Goal: Book appointment/travel/reservation

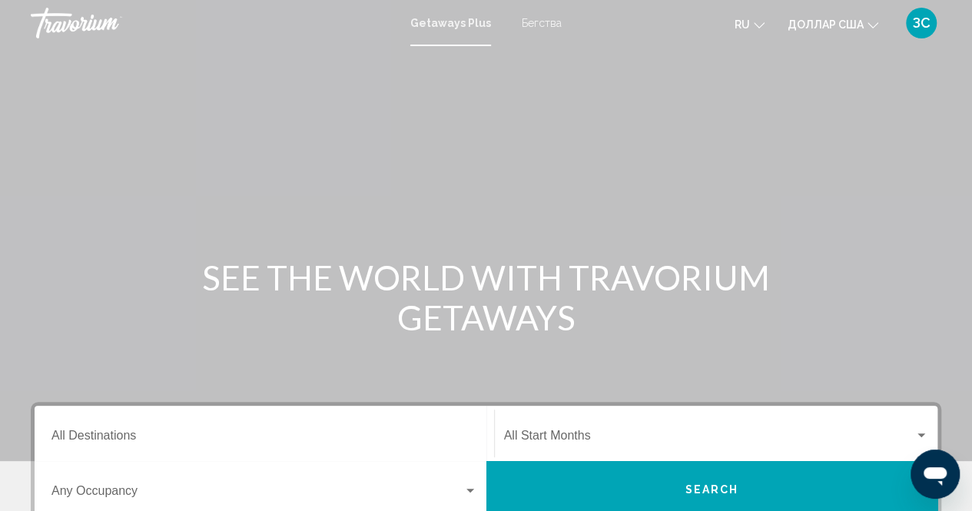
click at [541, 21] on font "Бегства" at bounding box center [542, 23] width 40 height 12
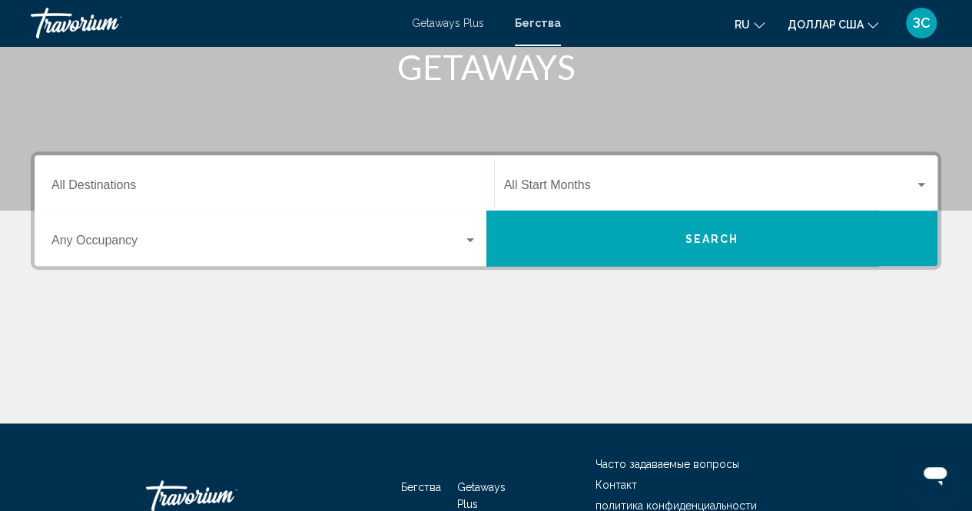
scroll to position [307, 0]
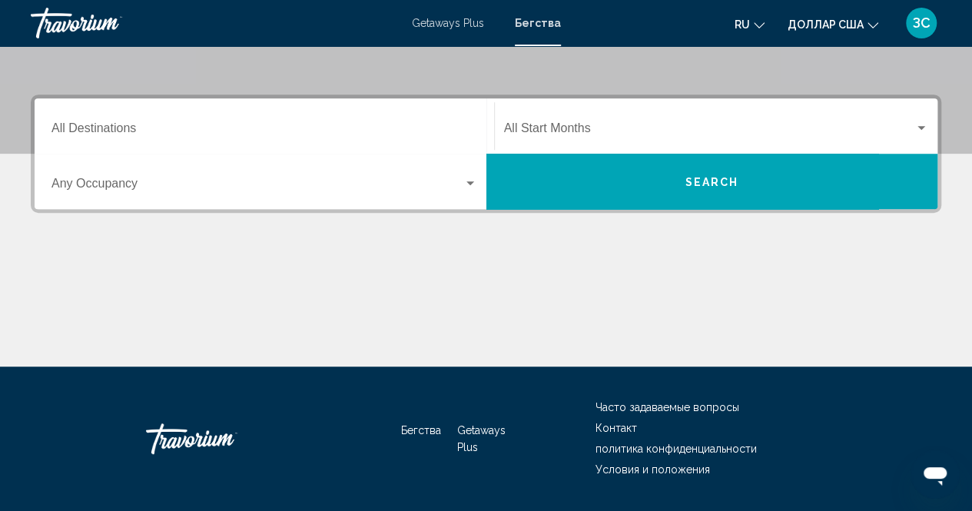
click at [201, 113] on div "Destination All Destinations" at bounding box center [264, 126] width 426 height 48
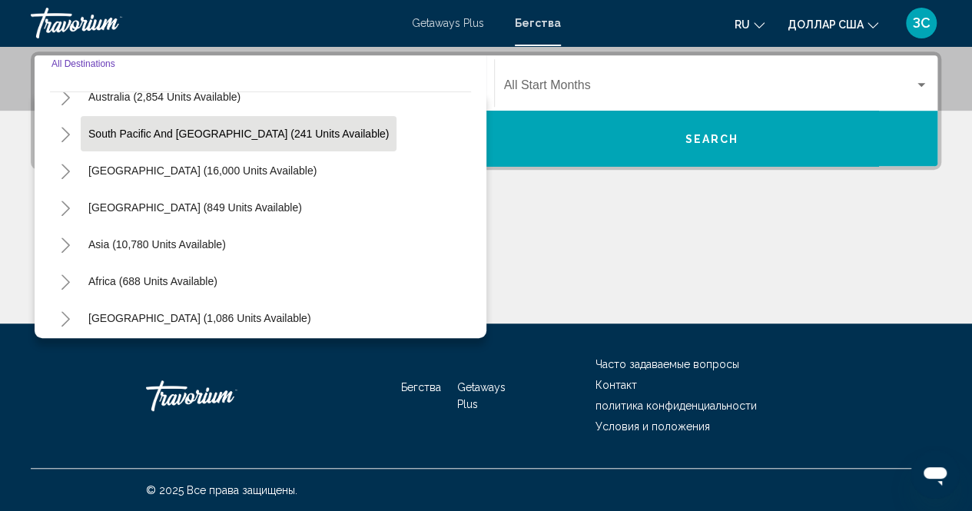
scroll to position [249, 0]
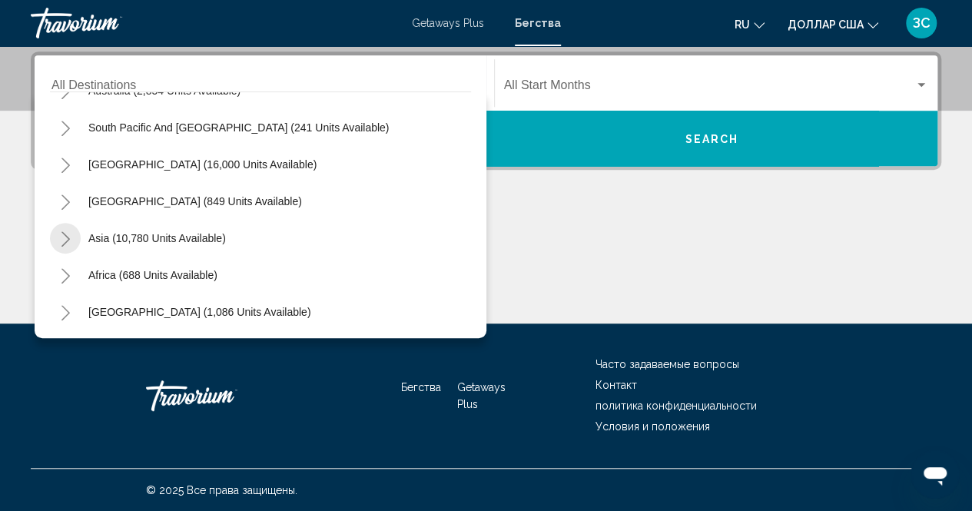
click at [68, 239] on icon "Toggle Asia (10,780 units available)" at bounding box center [65, 238] width 8 height 15
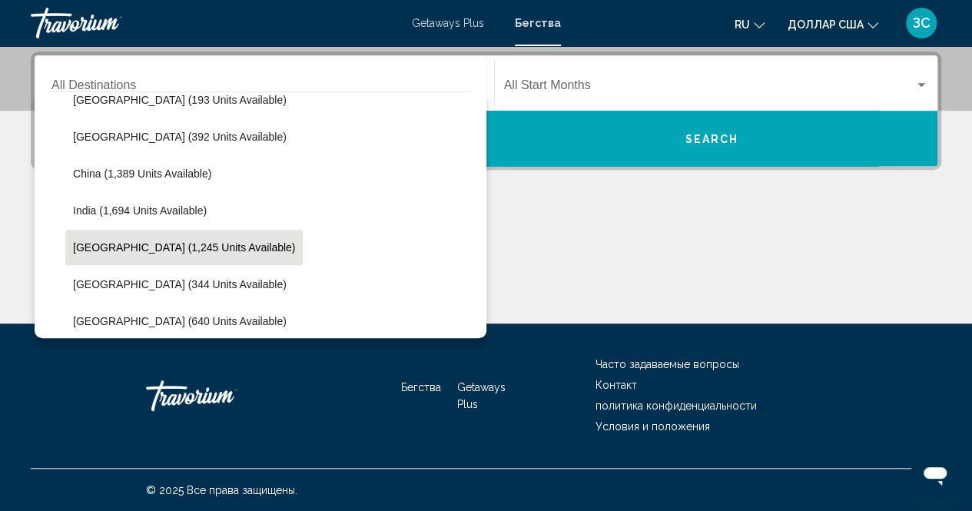
scroll to position [418, 0]
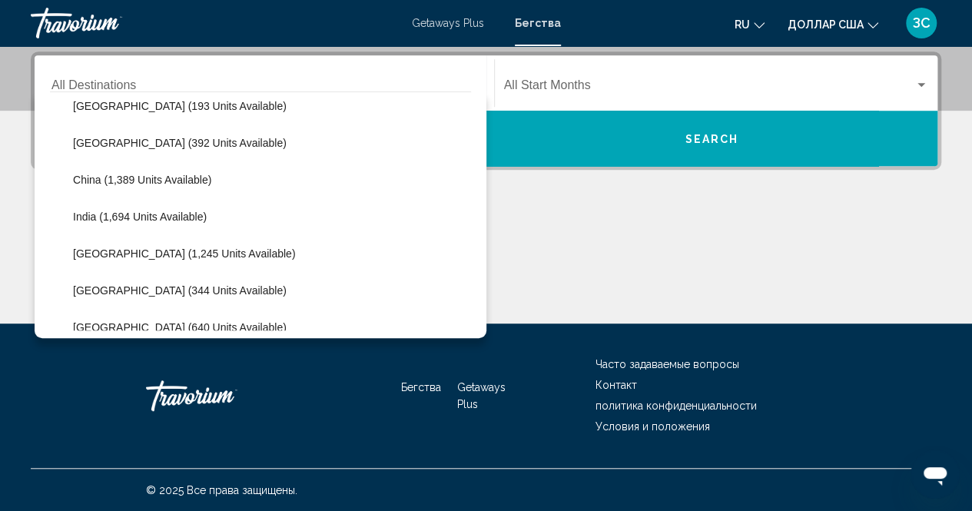
click at [552, 208] on div "Основное содержание" at bounding box center [486, 265] width 910 height 115
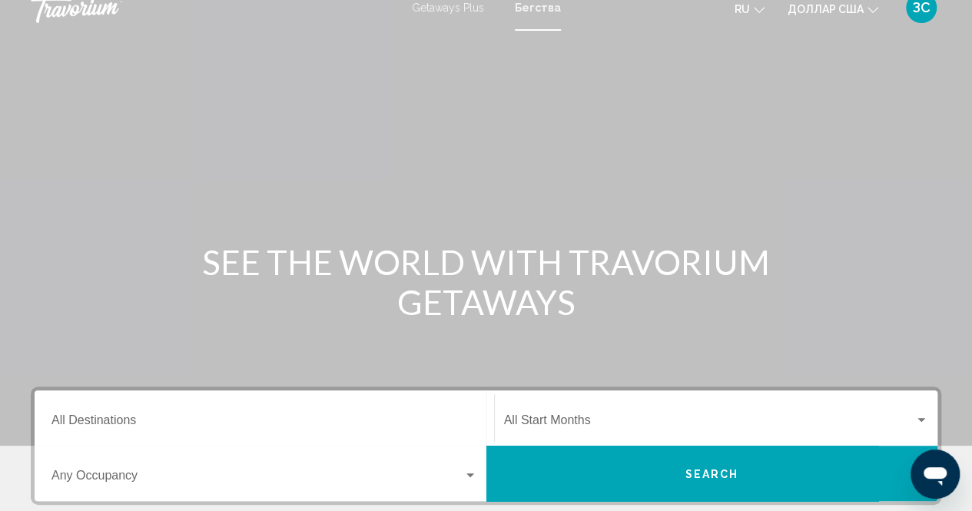
scroll to position [0, 0]
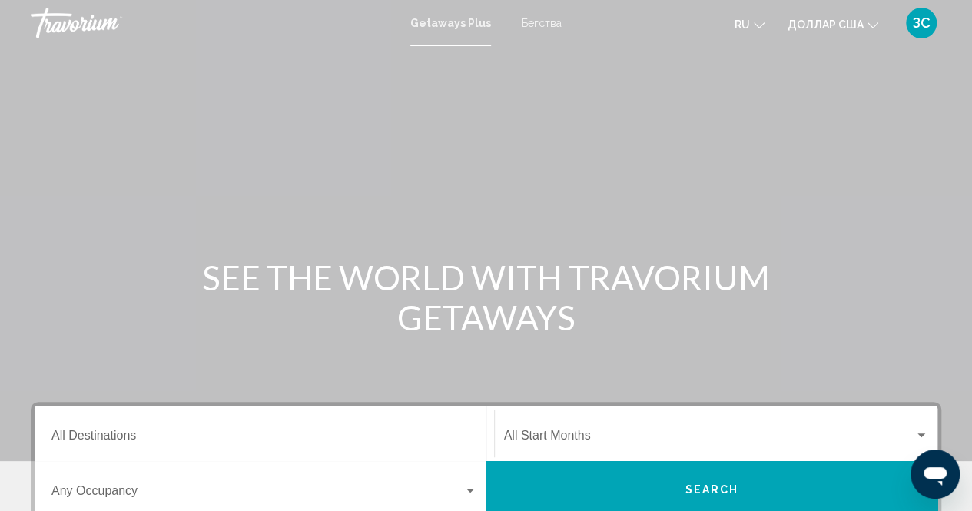
click at [539, 21] on font "Бегства" at bounding box center [542, 23] width 40 height 12
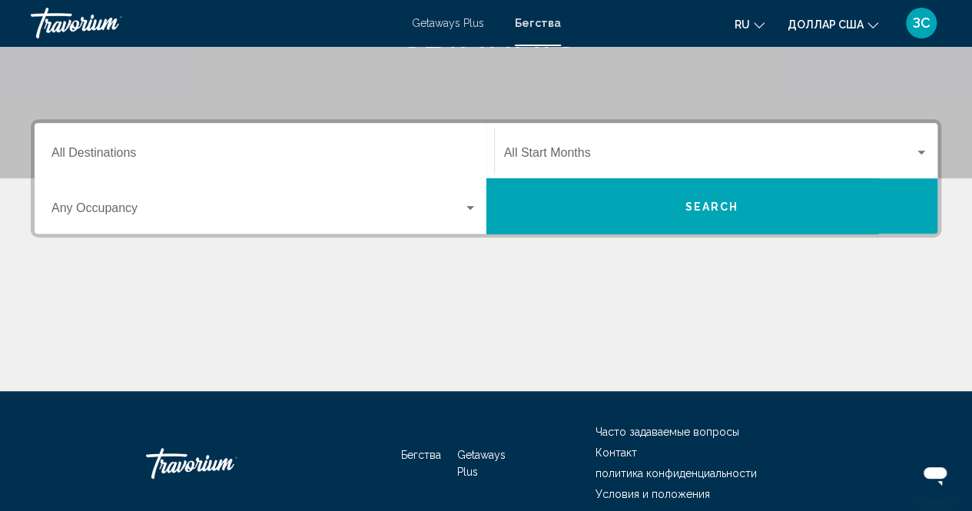
scroll to position [307, 0]
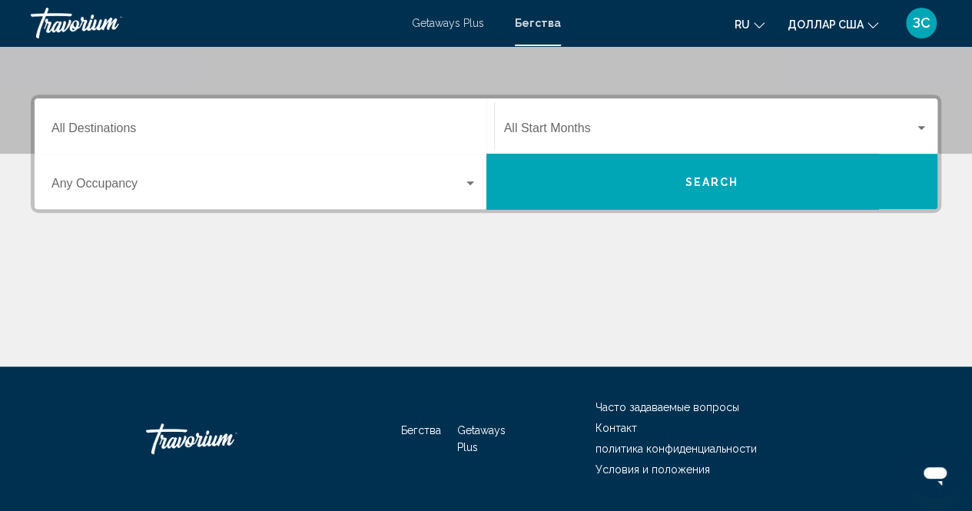
click at [91, 120] on div "Destination All Destinations" at bounding box center [264, 126] width 426 height 48
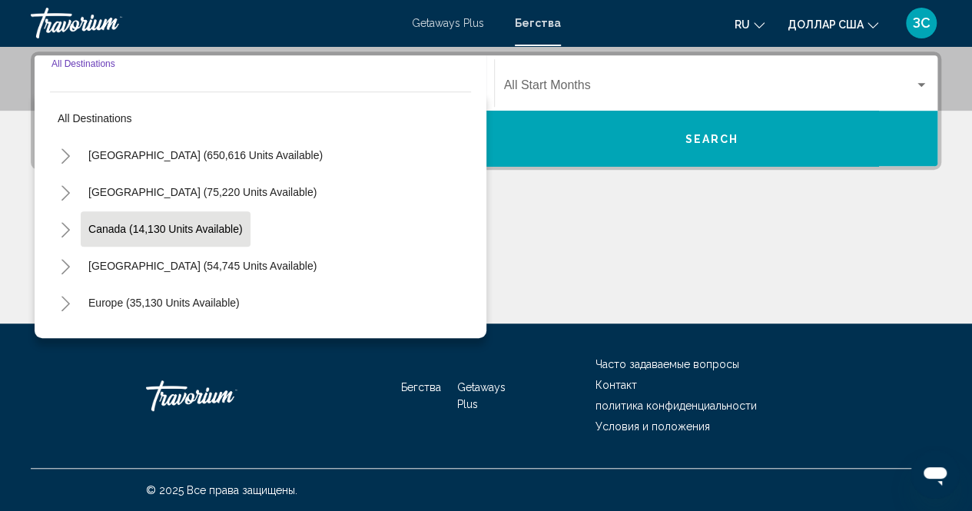
scroll to position [77, 0]
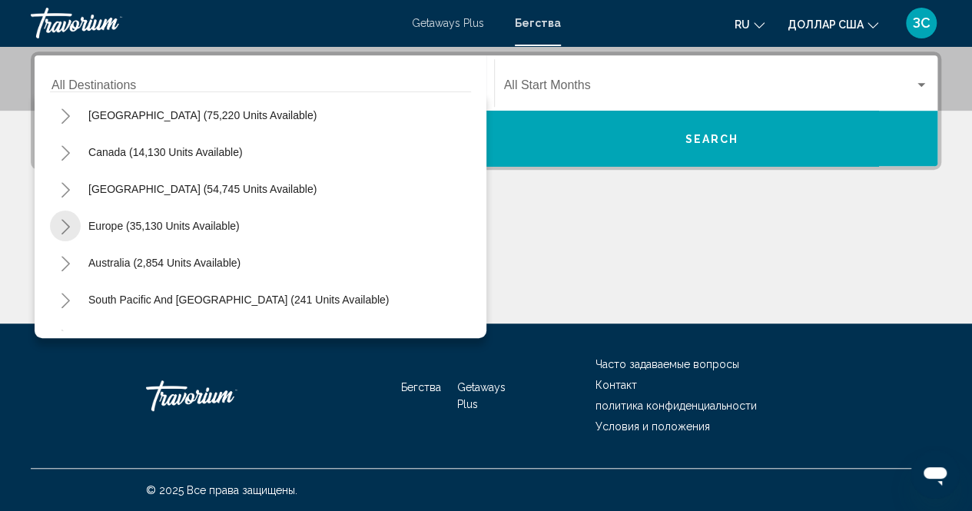
click at [71, 227] on icon "Toggle Europe (35,130 units available)" at bounding box center [66, 226] width 12 height 15
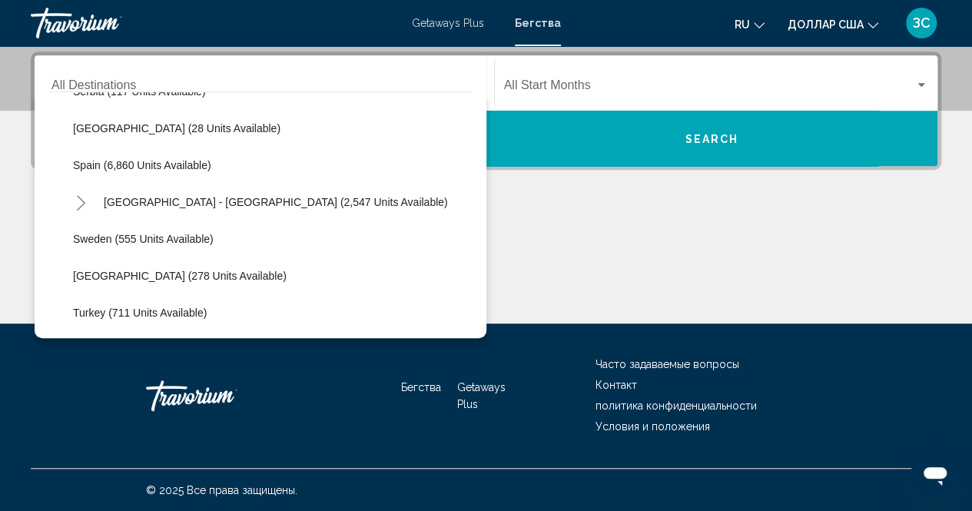
scroll to position [768, 0]
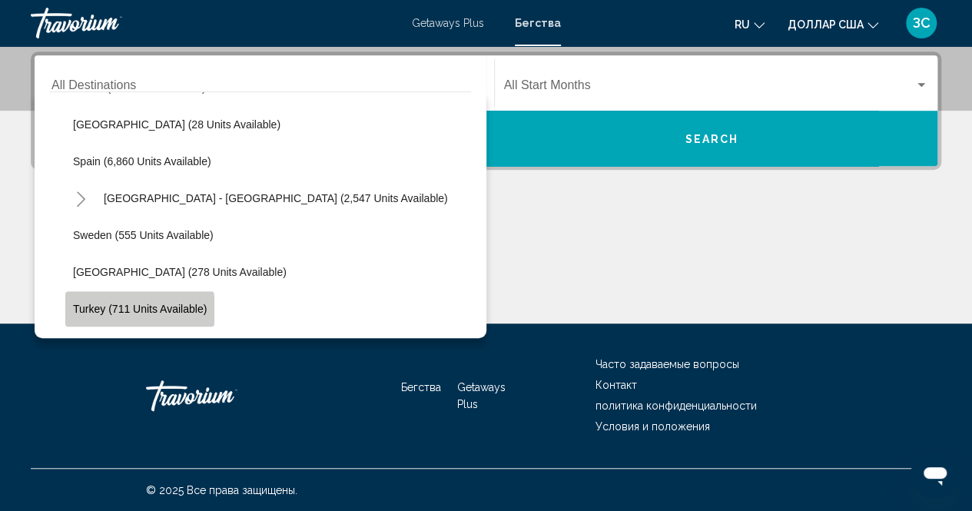
click at [100, 310] on span "Turkey (711 units available)" at bounding box center [140, 309] width 134 height 12
type input "**********"
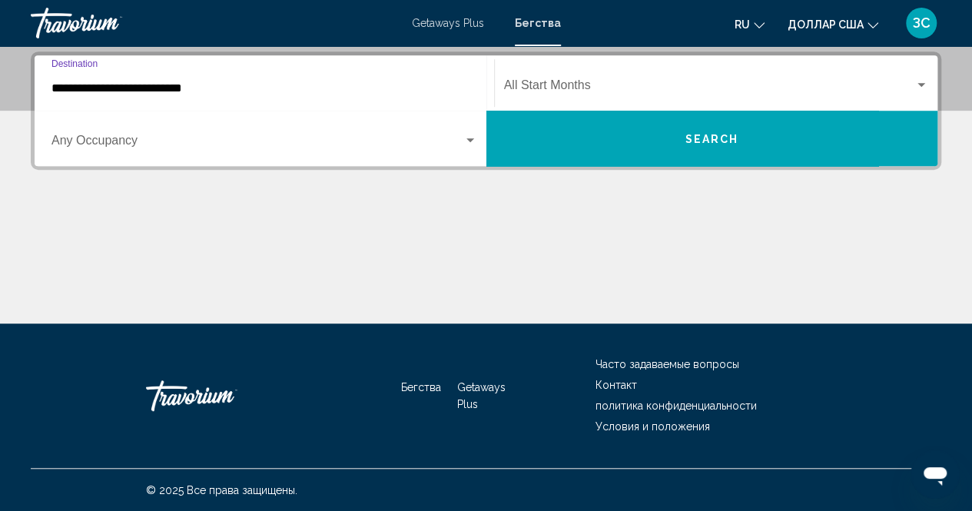
click at [684, 131] on button "Search" at bounding box center [712, 138] width 452 height 55
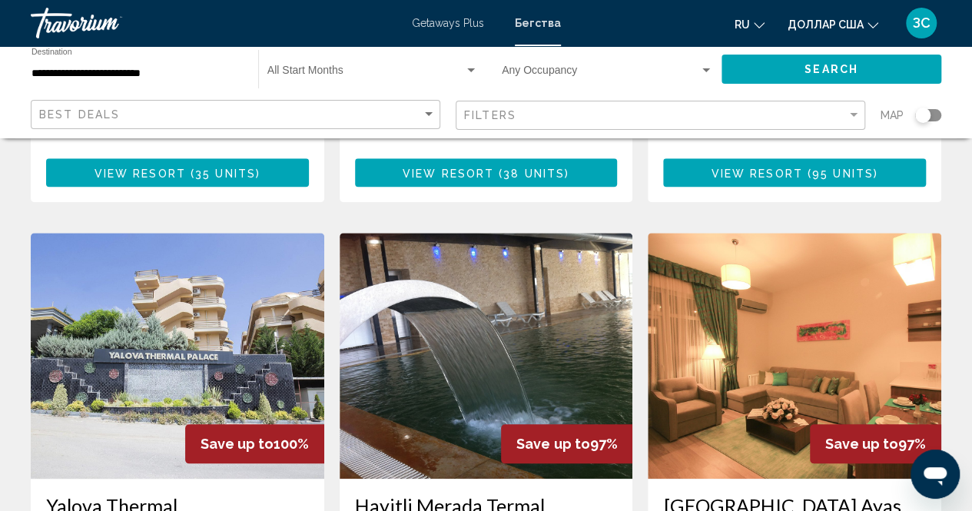
scroll to position [615, 0]
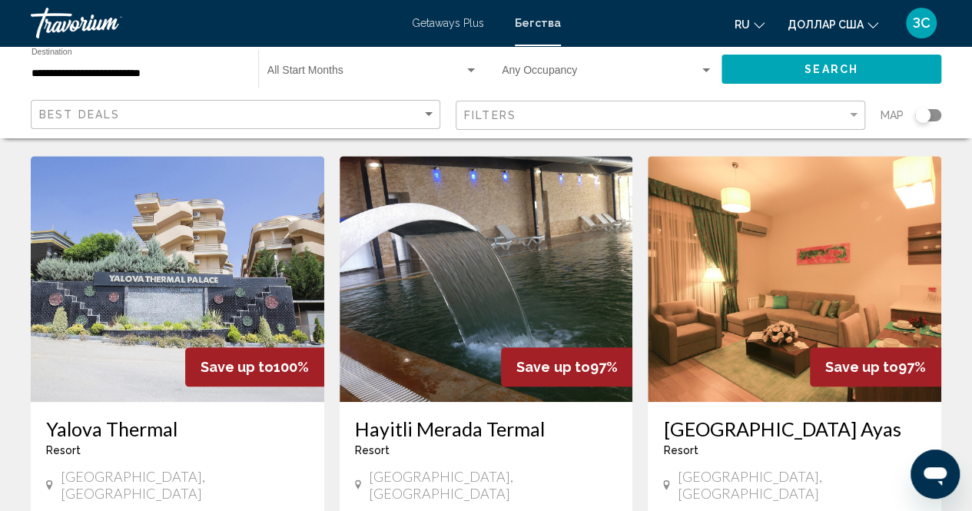
click at [144, 260] on img "Основное содержание" at bounding box center [177, 279] width 293 height 246
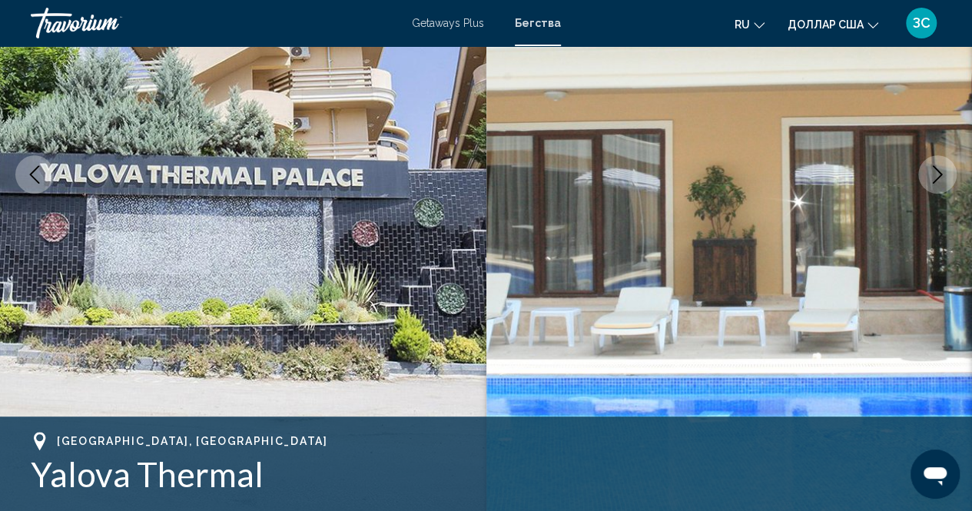
scroll to position [232, 0]
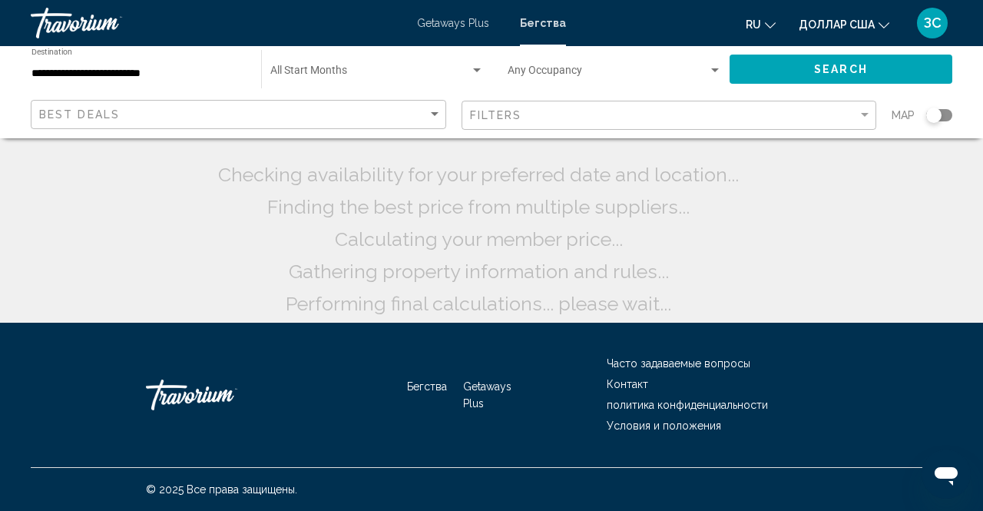
click at [540, 17] on font "Бегства" at bounding box center [543, 23] width 46 height 12
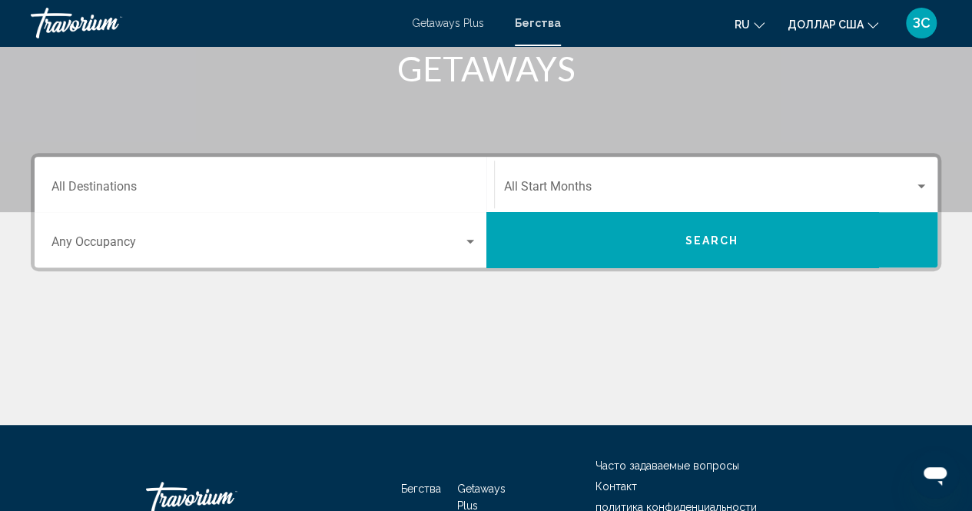
scroll to position [307, 0]
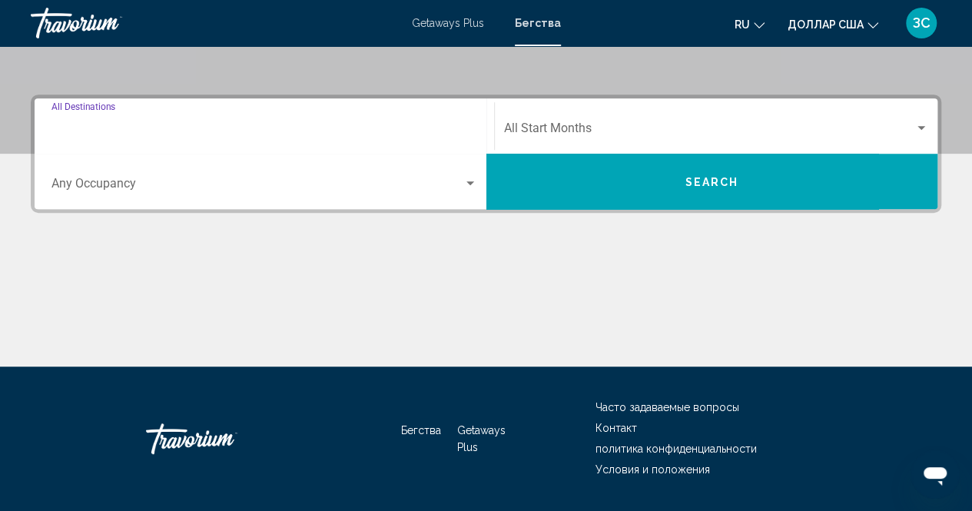
click at [123, 128] on input "Destination All Destinations" at bounding box center [264, 131] width 426 height 14
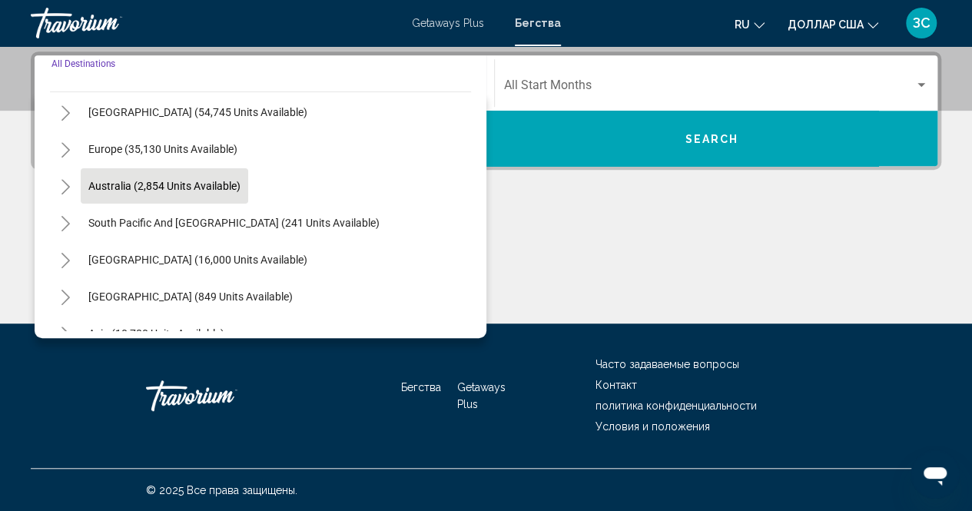
scroll to position [230, 0]
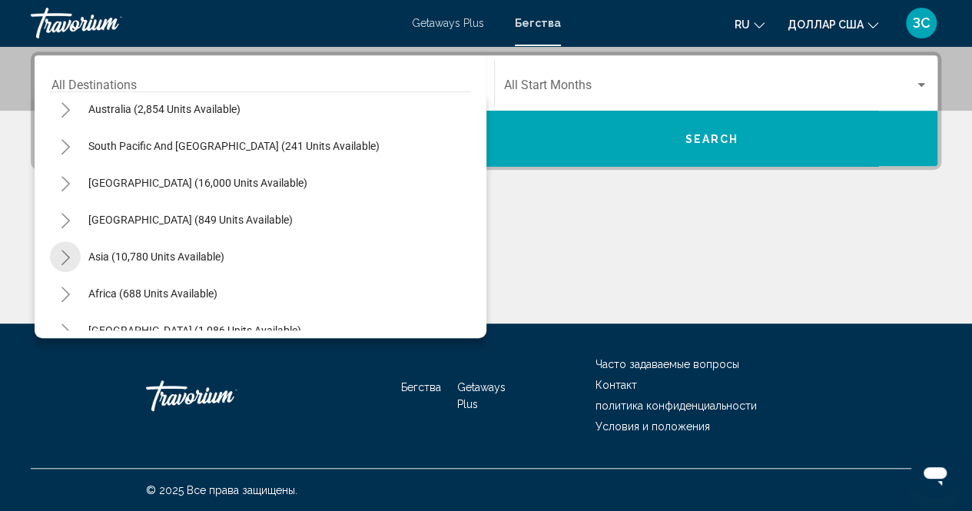
click at [62, 254] on icon "Toggle Asia (10,780 units available)" at bounding box center [66, 257] width 12 height 15
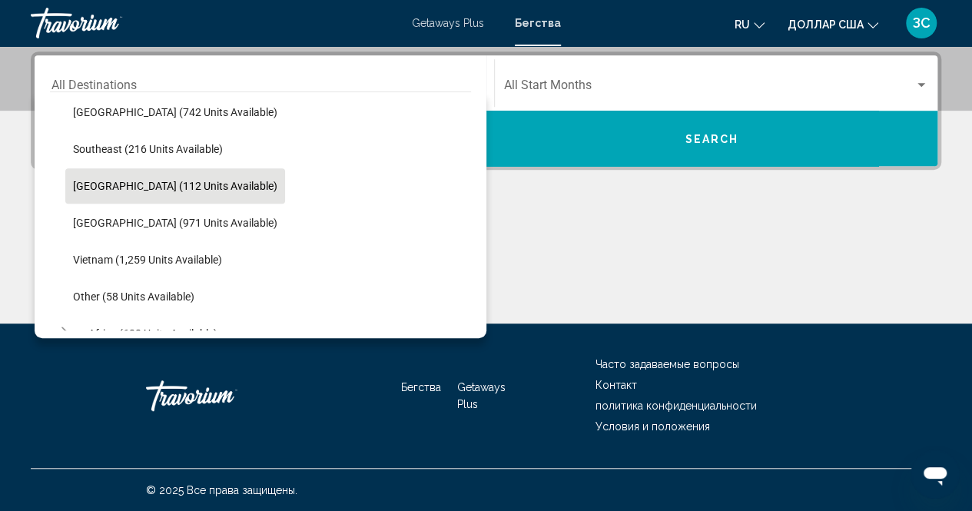
scroll to position [768, 0]
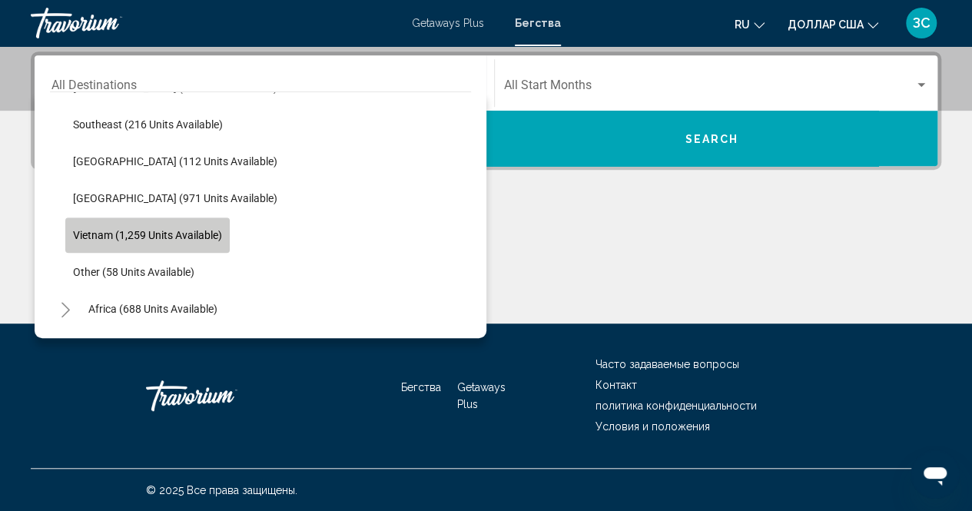
click at [85, 231] on span "Vietnam (1,259 units available)" at bounding box center [147, 235] width 149 height 12
type input "**********"
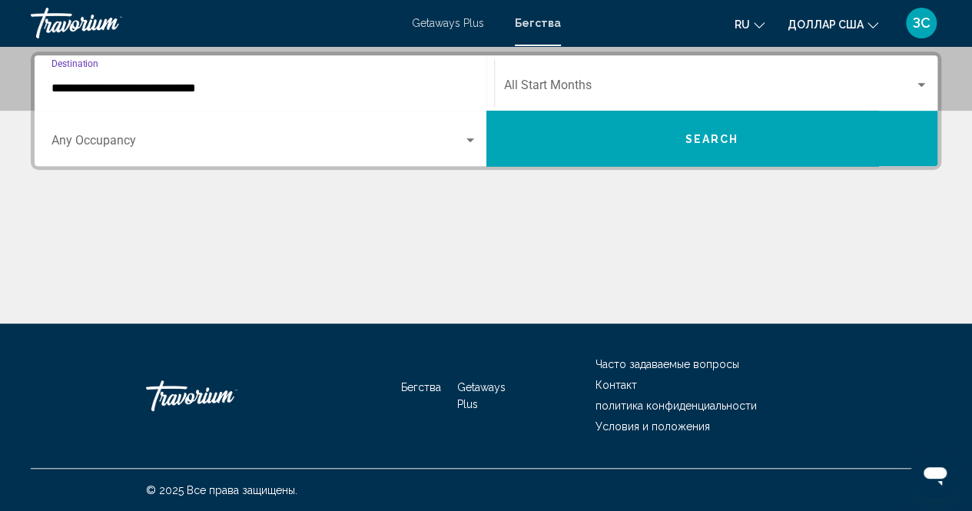
click at [733, 134] on span "Search" at bounding box center [712, 139] width 54 height 12
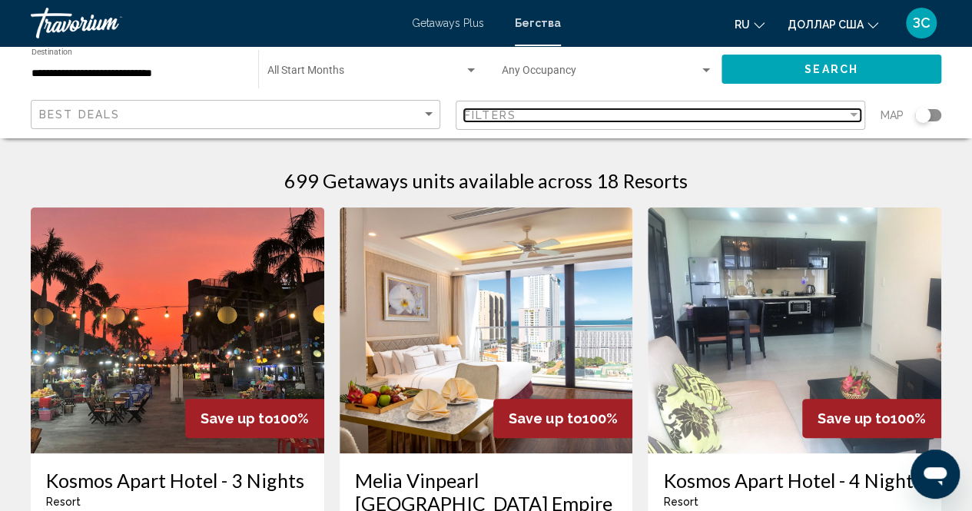
click at [857, 111] on div "Filter" at bounding box center [854, 115] width 14 height 12
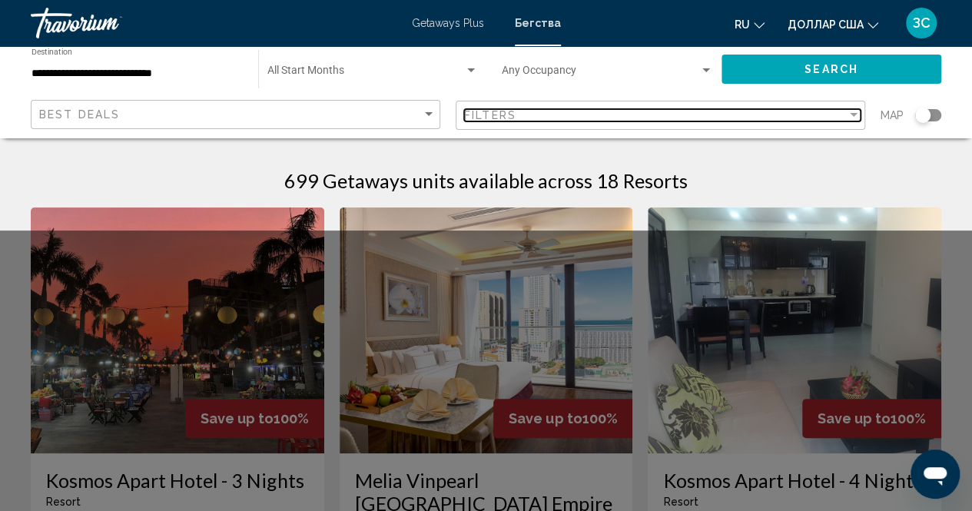
click at [853, 111] on div "Filter" at bounding box center [854, 115] width 14 height 12
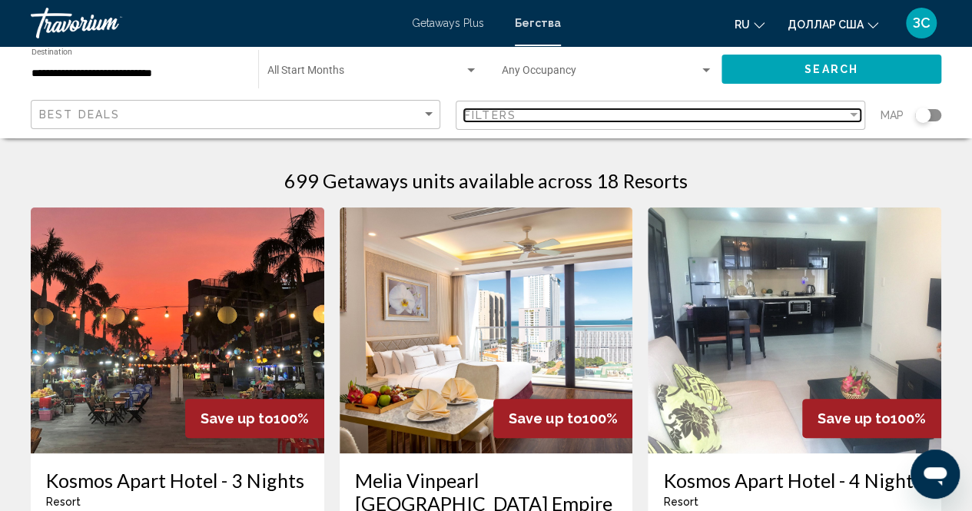
click at [853, 111] on div "Filter" at bounding box center [854, 115] width 14 height 12
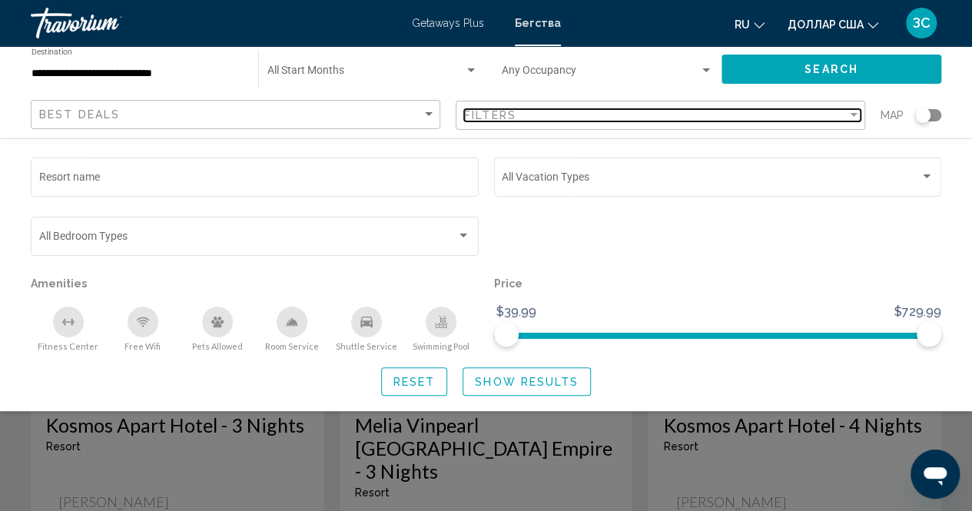
scroll to position [77, 0]
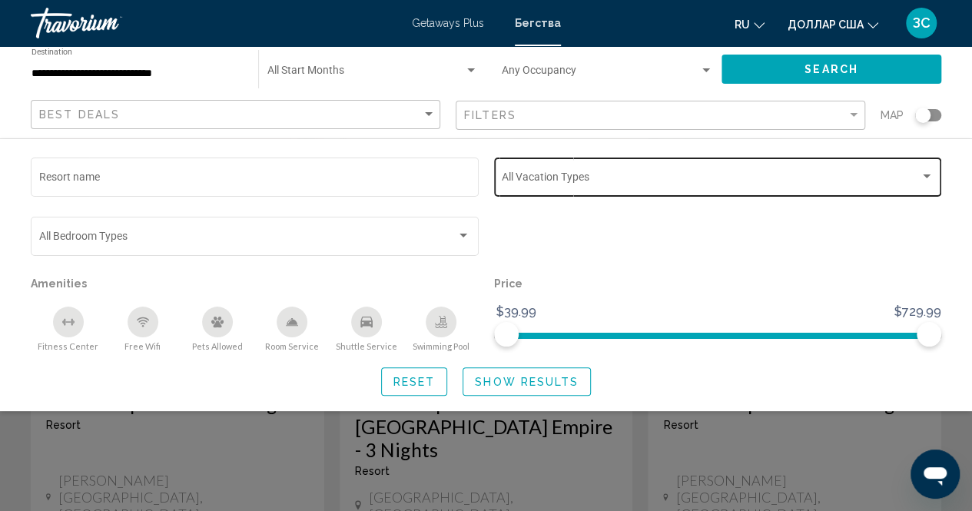
click at [928, 176] on div "Search widget" at bounding box center [927, 176] width 8 height 4
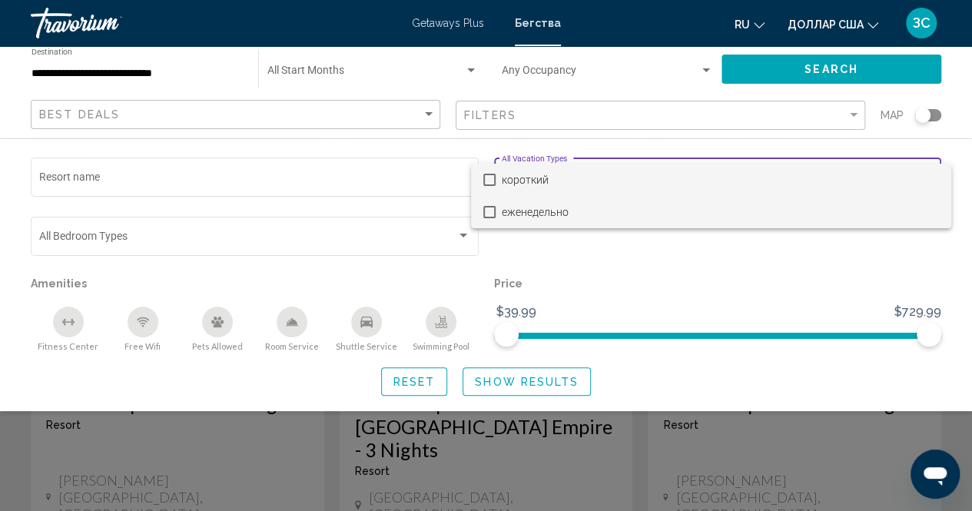
click at [490, 210] on mat-pseudo-checkbox at bounding box center [489, 212] width 12 height 12
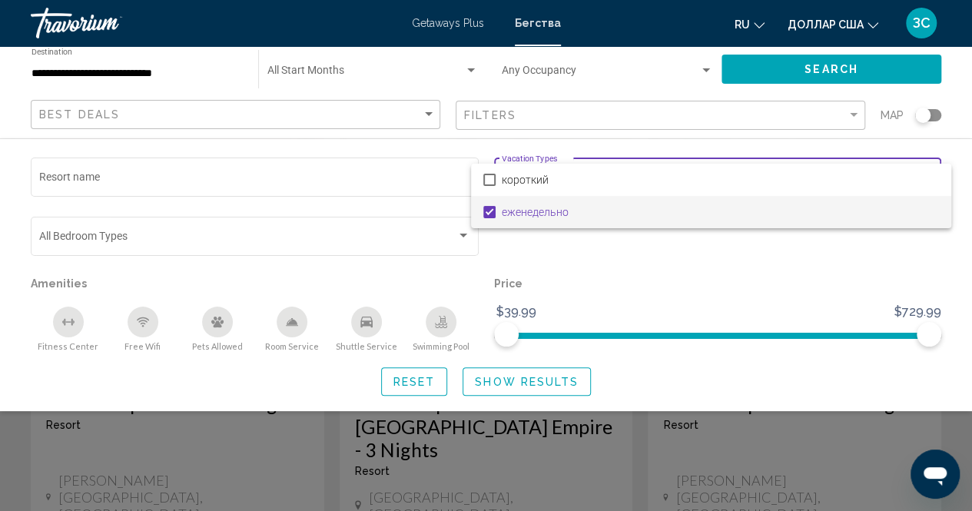
click at [508, 386] on div at bounding box center [486, 255] width 972 height 511
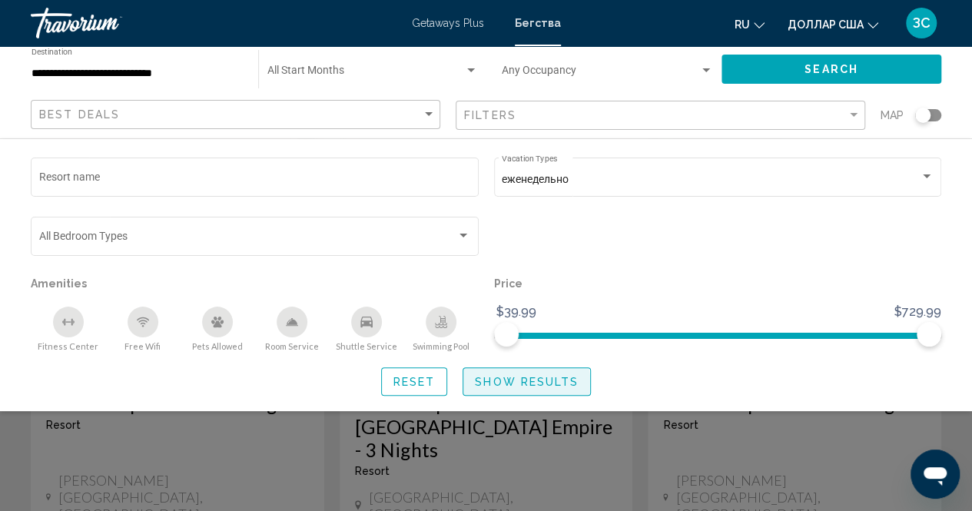
click at [508, 386] on span "Show Results" at bounding box center [527, 382] width 104 height 12
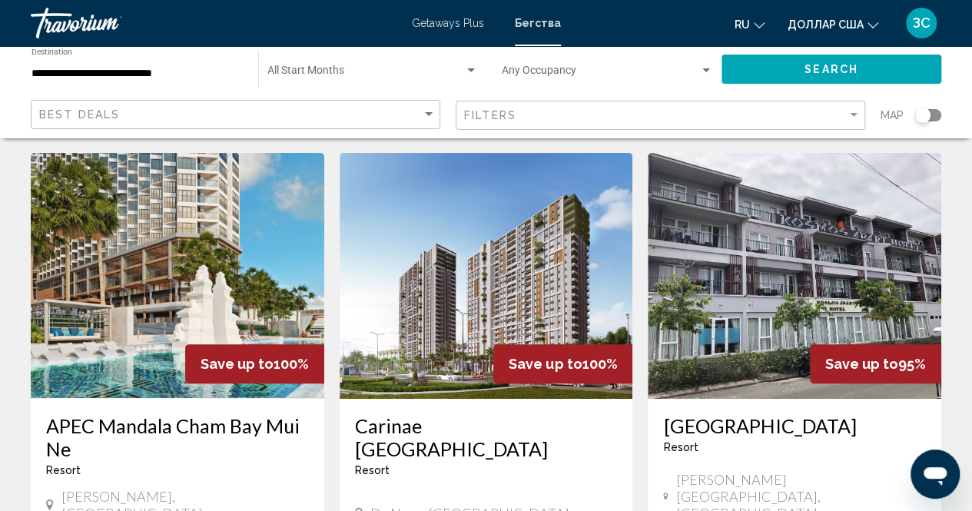
scroll to position [77, 0]
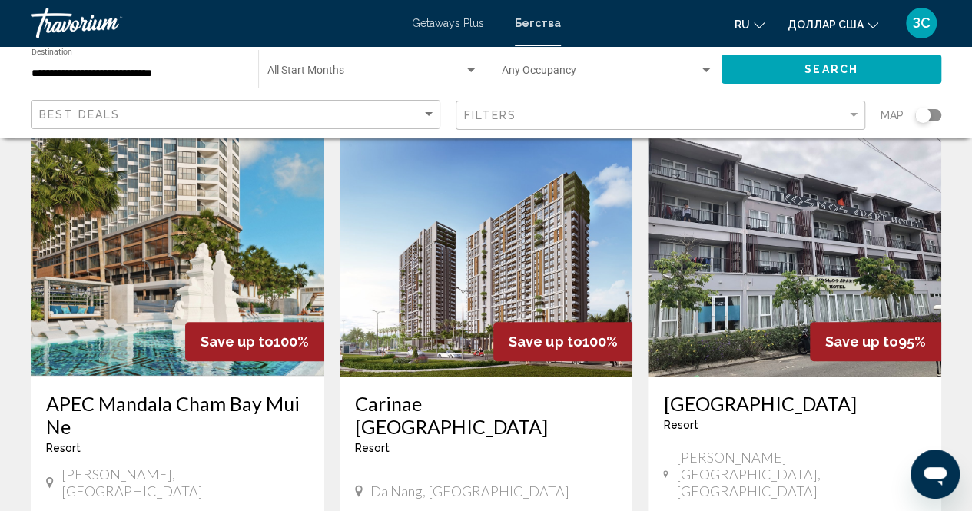
click at [472, 262] on img "Основное содержание" at bounding box center [486, 254] width 293 height 246
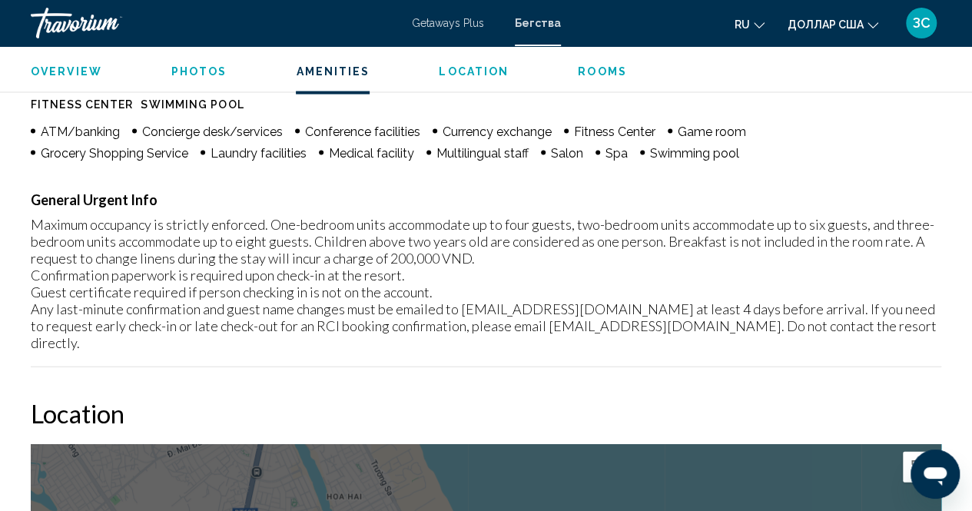
scroll to position [1538, 0]
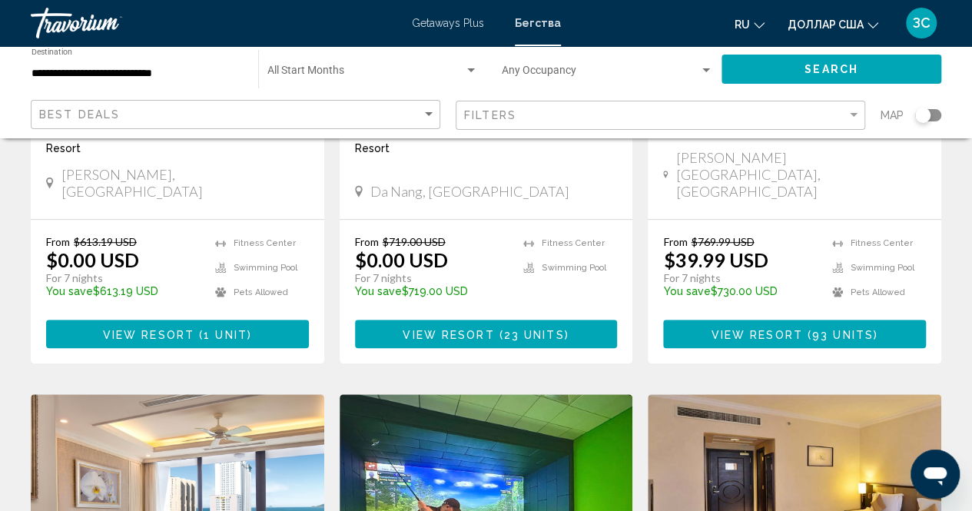
scroll to position [461, 0]
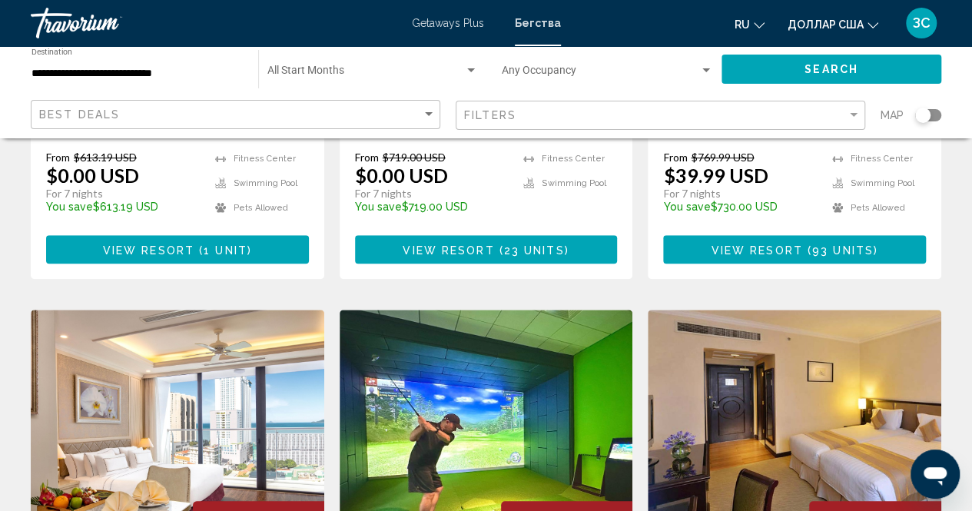
click at [462, 399] on img "Основное содержание" at bounding box center [486, 433] width 293 height 246
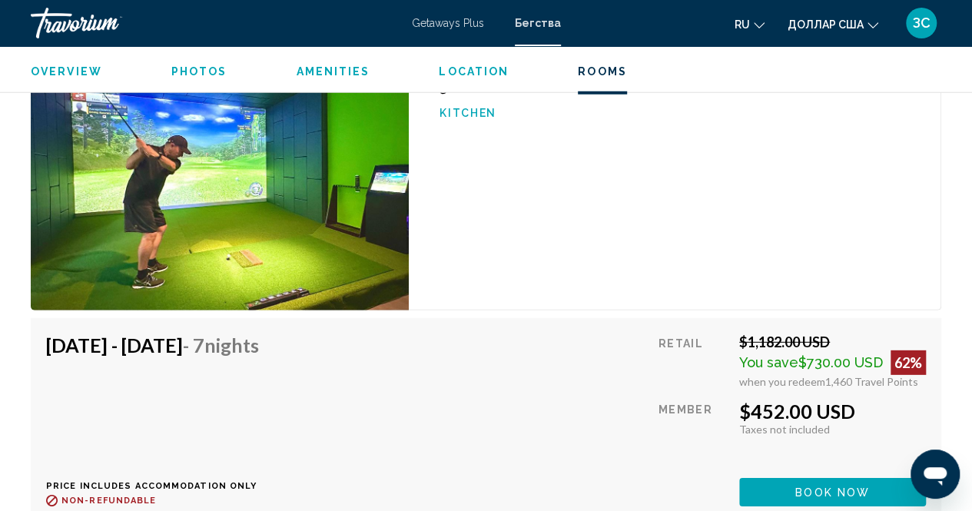
scroll to position [7400, 0]
